Goal: Information Seeking & Learning: Learn about a topic

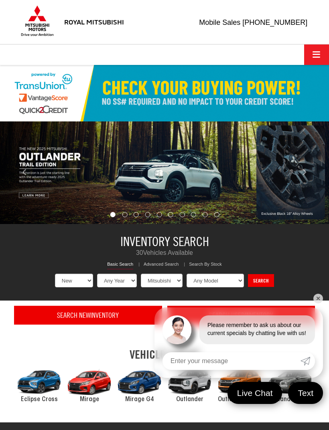
select select "Mitsubishi"
click at [318, 55] on span "Click to show site navigation" at bounding box center [317, 55] width 8 height 0
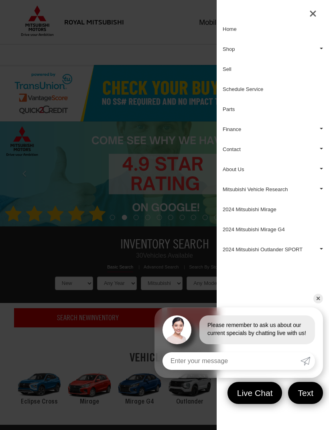
click at [229, 47] on link "Shop" at bounding box center [273, 49] width 112 height 20
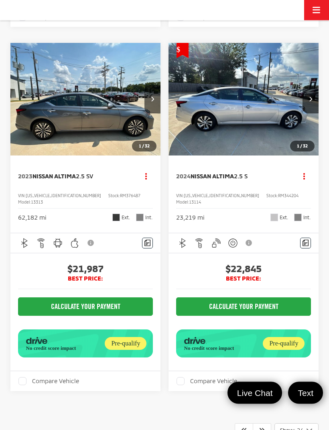
scroll to position [4097, 0]
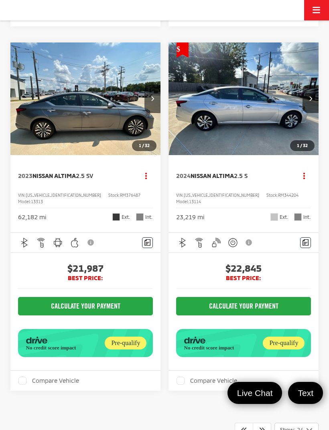
click at [268, 423] on link at bounding box center [262, 430] width 18 height 14
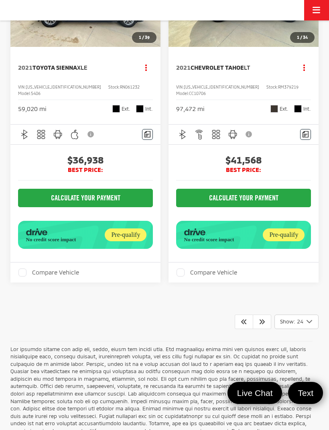
scroll to position [4200, 0]
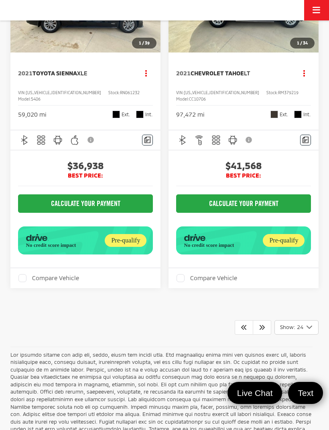
click at [265, 321] on link at bounding box center [262, 328] width 18 height 14
